Goal: Information Seeking & Learning: Learn about a topic

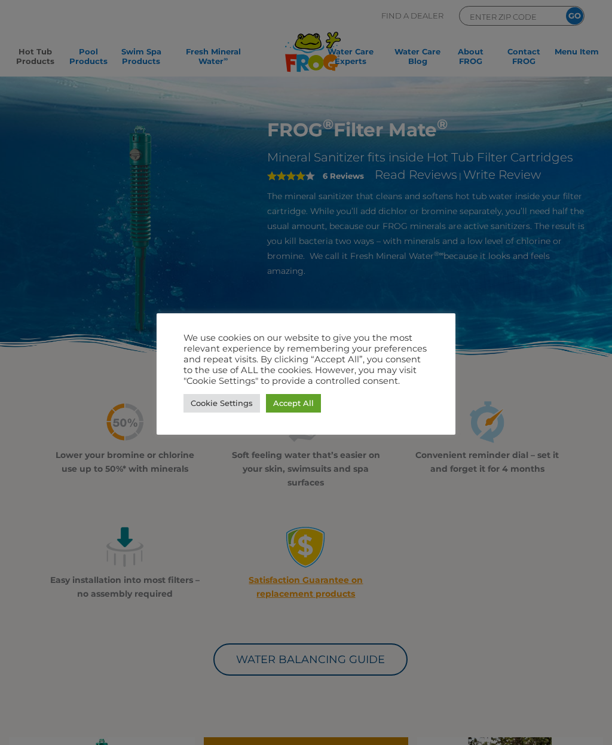
click at [292, 411] on link "Accept All" at bounding box center [293, 403] width 55 height 19
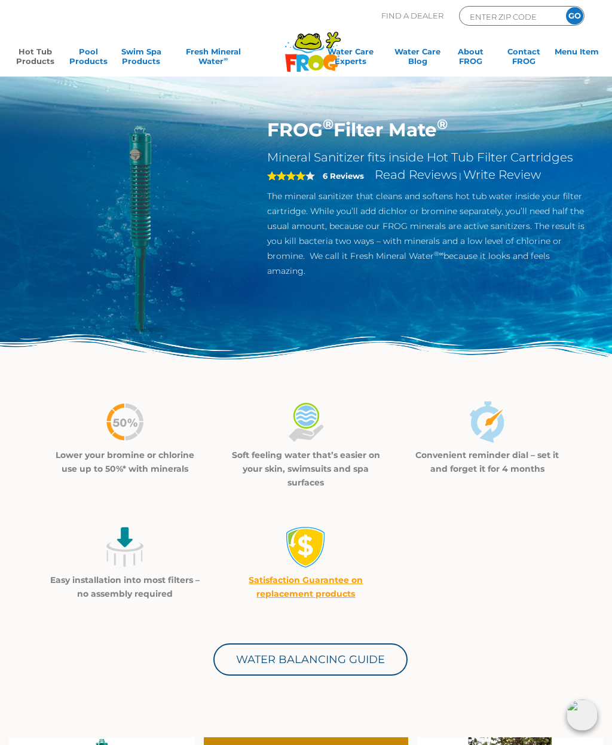
click at [46, 52] on link "Hot Tub Products" at bounding box center [35, 59] width 47 height 24
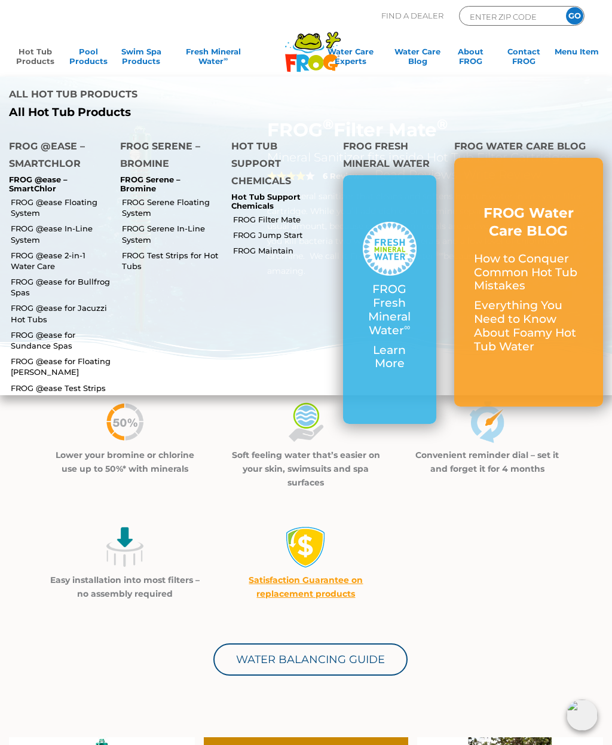
click at [70, 306] on link "FROG @ease for Jacuzzi Hot Tubs" at bounding box center [61, 313] width 100 height 22
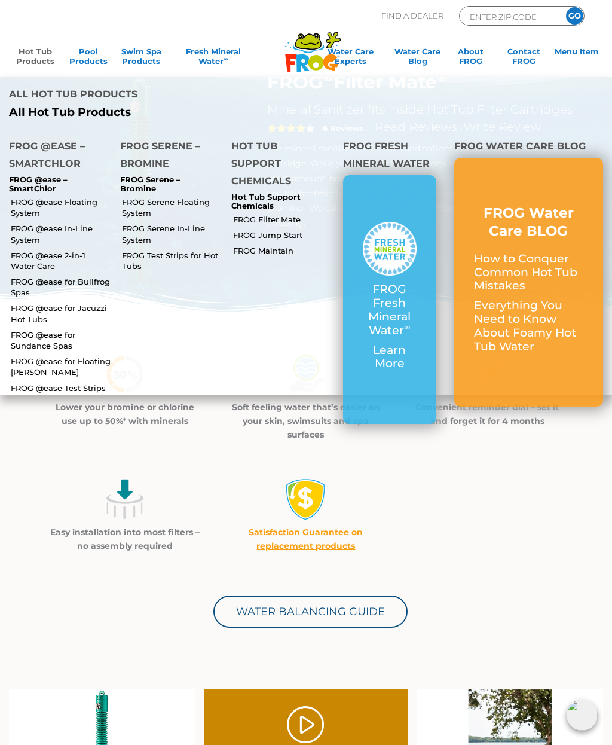
click at [85, 276] on link "FROG @ease for Bullfrog Spas" at bounding box center [61, 287] width 100 height 22
click at [280, 245] on link "FROG Maintain" at bounding box center [283, 250] width 100 height 11
click at [283, 229] on link "FROG Jump Start" at bounding box center [283, 234] width 100 height 11
click at [281, 214] on link "FROG Filter Mate" at bounding box center [283, 219] width 100 height 11
